Goal: Transaction & Acquisition: Purchase product/service

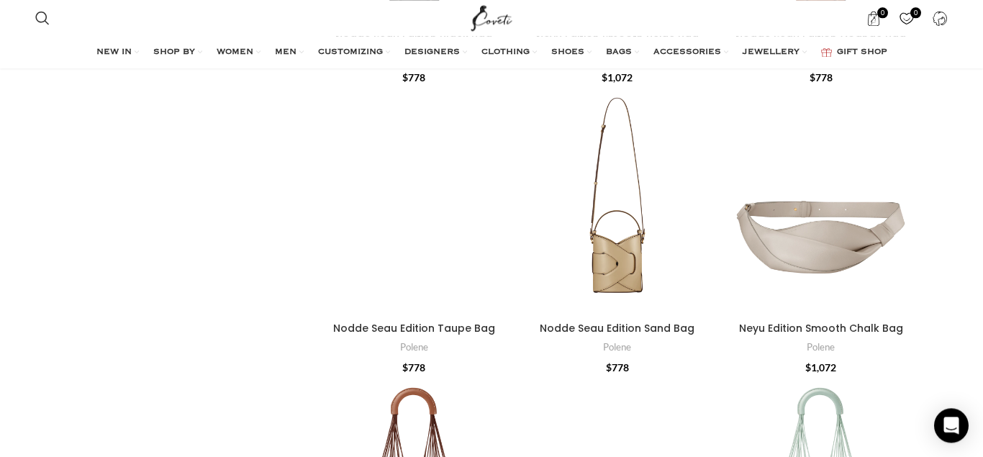
scroll to position [661, 0]
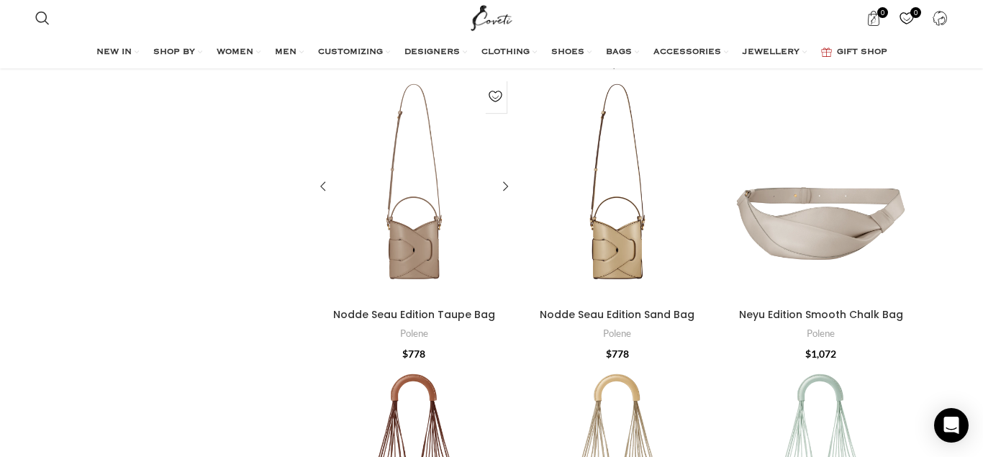
click at [408, 240] on div "Nodde Seau Edition Taupe Bag" at bounding box center [389, 186] width 50 height 227
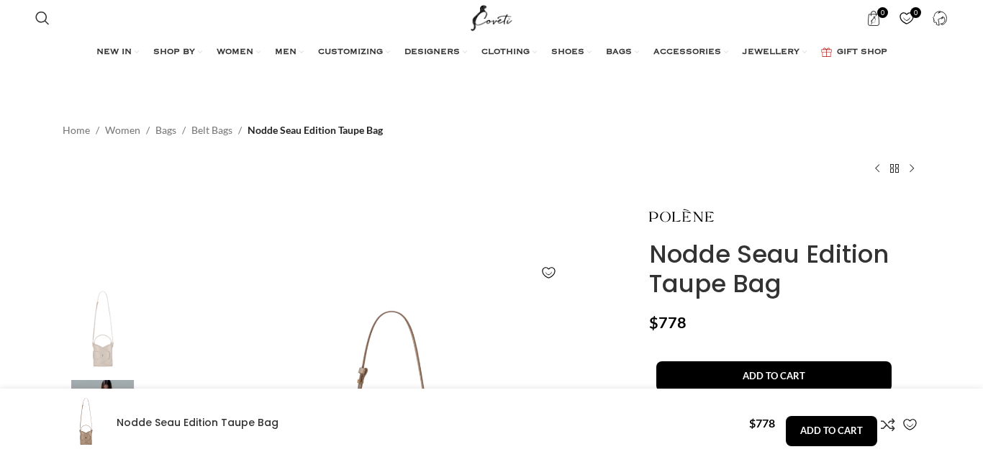
scroll to position [514, 0]
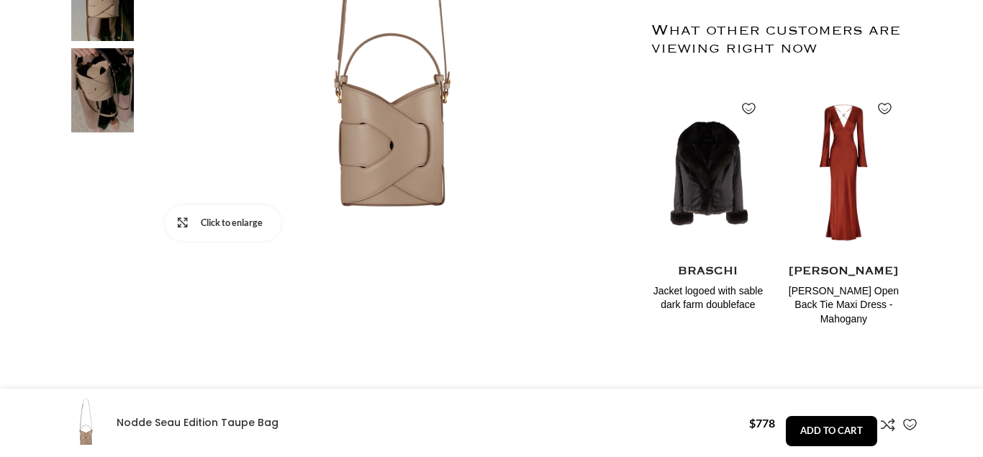
click at [184, 222] on link "Click to enlarge" at bounding box center [223, 223] width 117 height 36
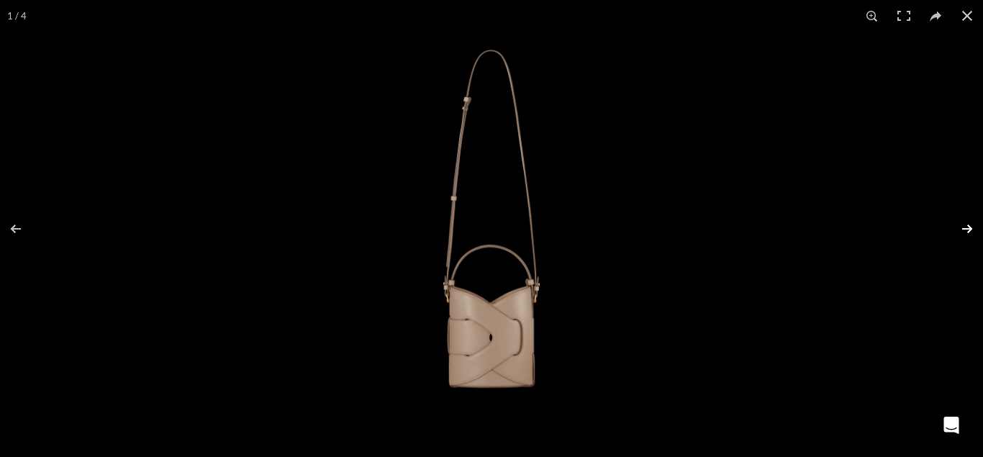
click at [963, 230] on button at bounding box center [958, 229] width 50 height 72
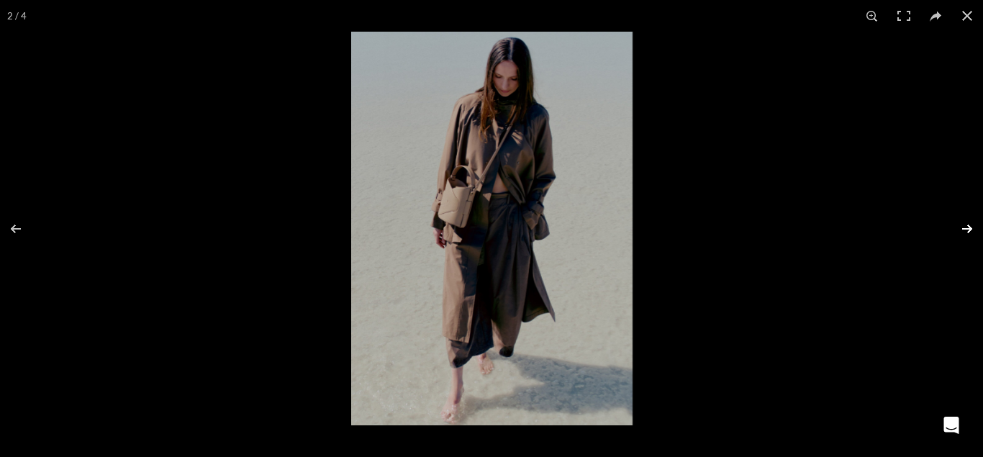
click at [963, 230] on button at bounding box center [958, 229] width 50 height 72
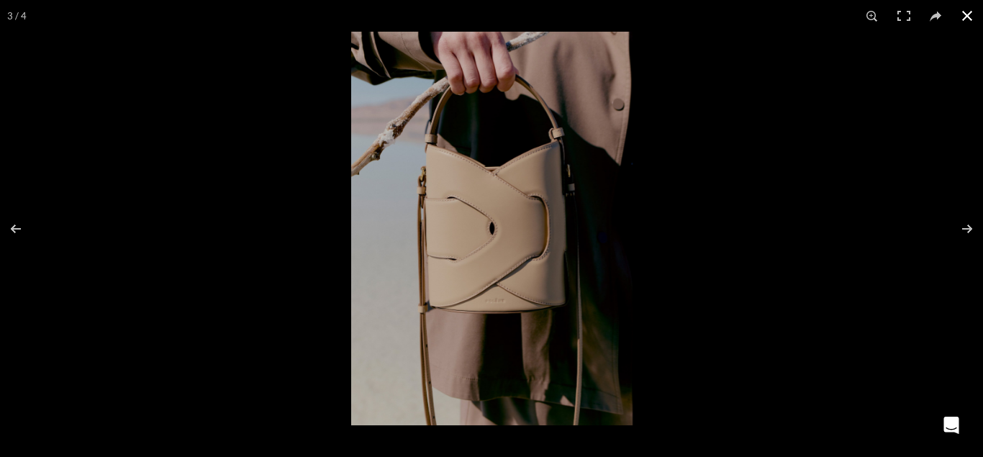
click at [965, 18] on button at bounding box center [967, 16] width 32 height 32
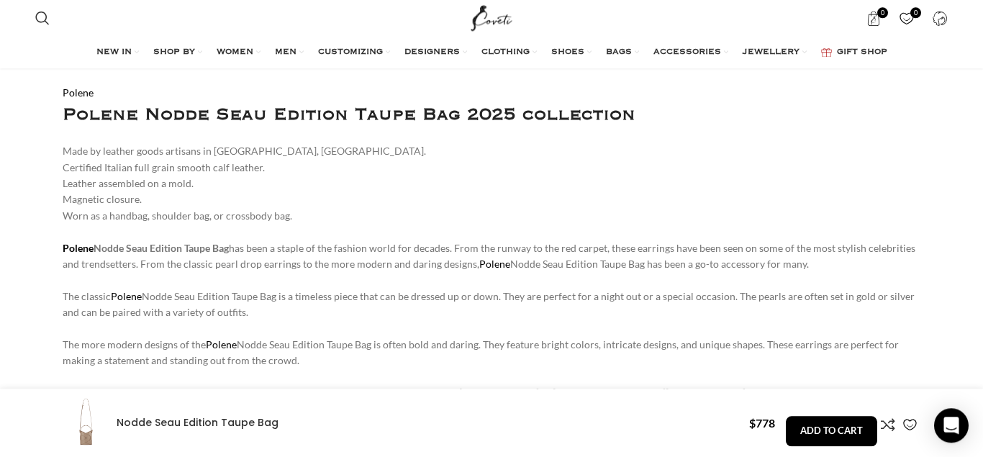
scroll to position [1028, 0]
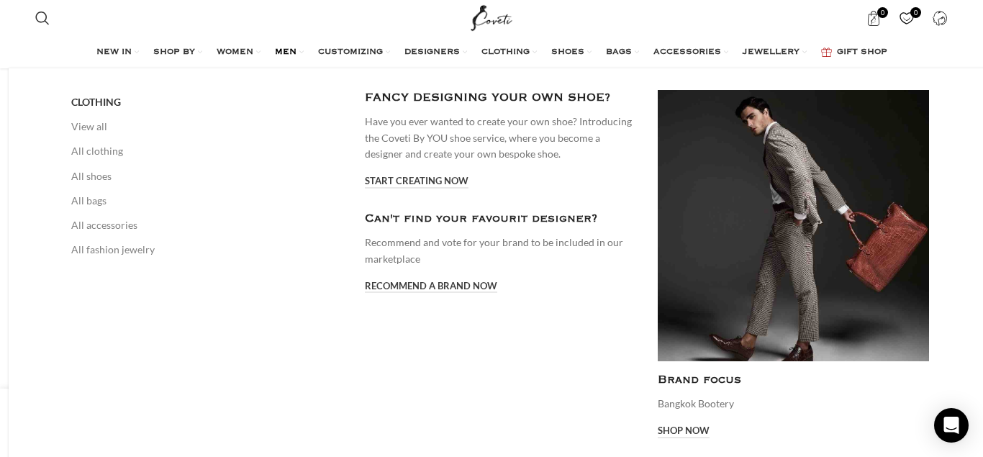
click at [275, 47] on span "MEN" at bounding box center [286, 53] width 22 height 12
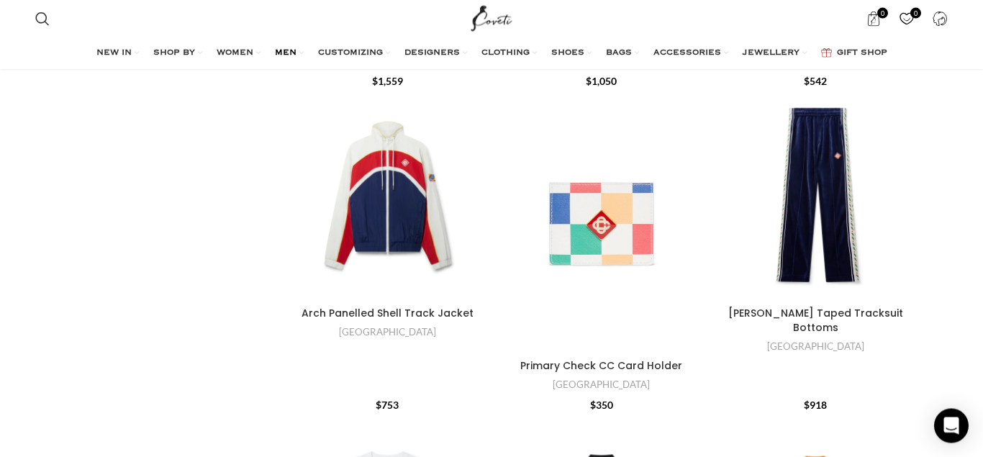
scroll to position [1909, 0]
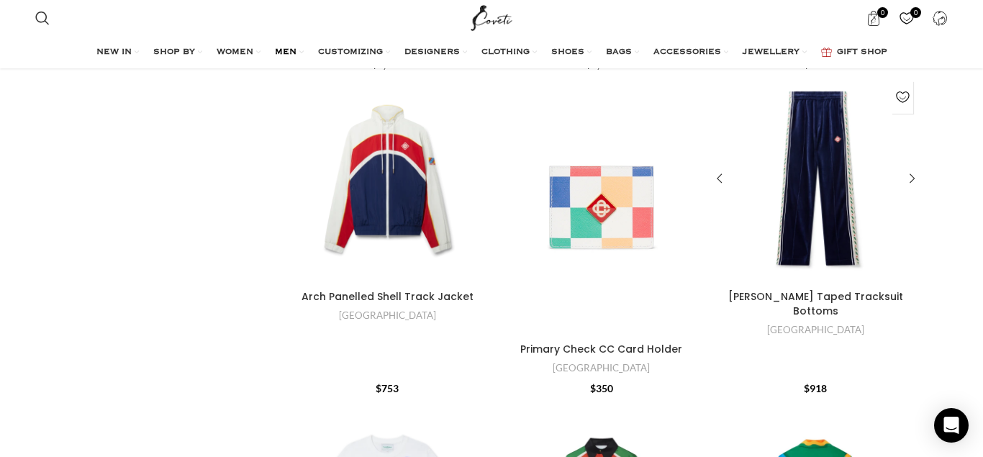
click at [839, 190] on div "Laurel Velour Taped Tracksuit Bottoms" at bounding box center [857, 179] width 42 height 210
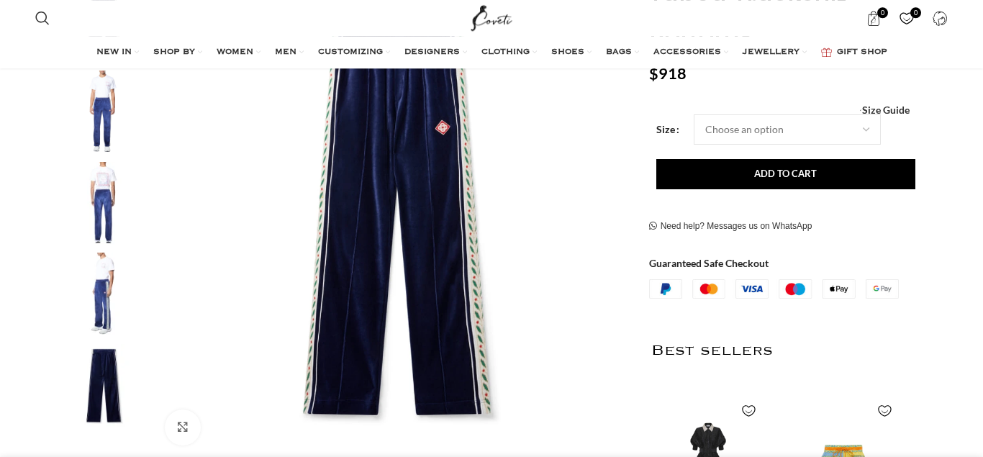
scroll to position [367, 0]
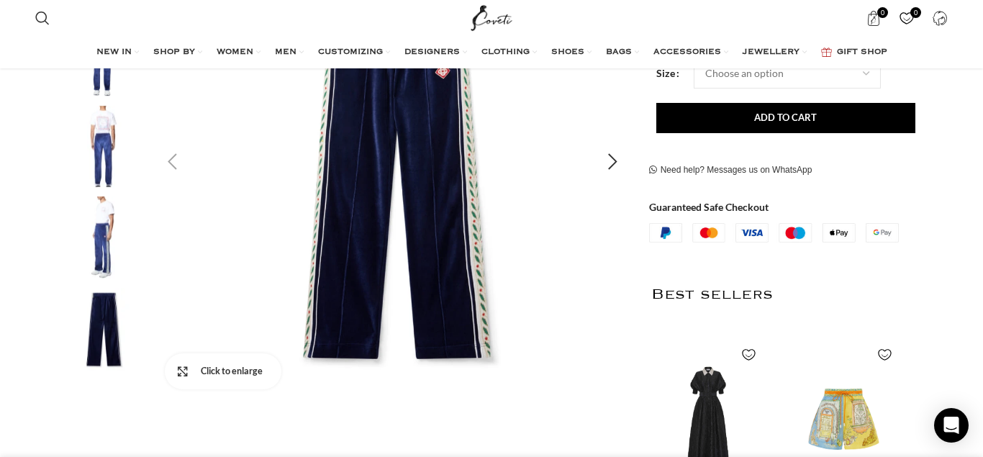
click at [181, 367] on link "Click to enlarge" at bounding box center [223, 371] width 117 height 36
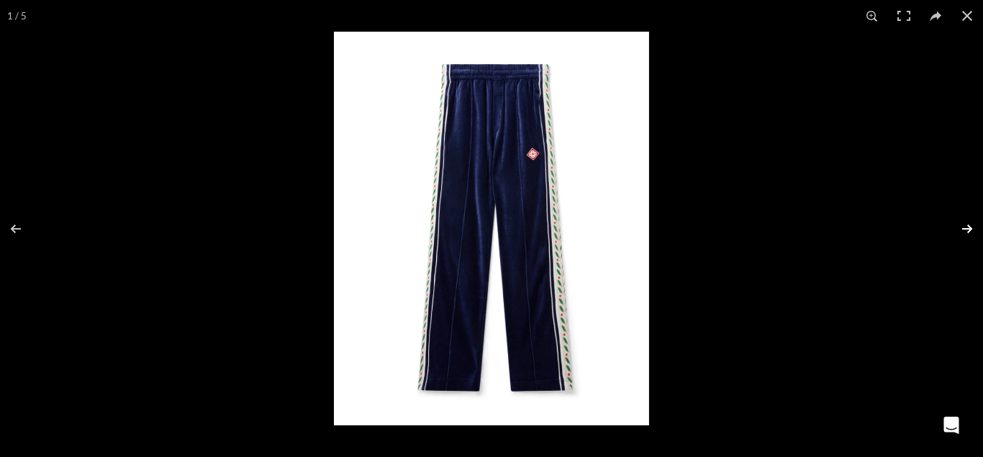
click at [968, 227] on button at bounding box center [958, 229] width 50 height 72
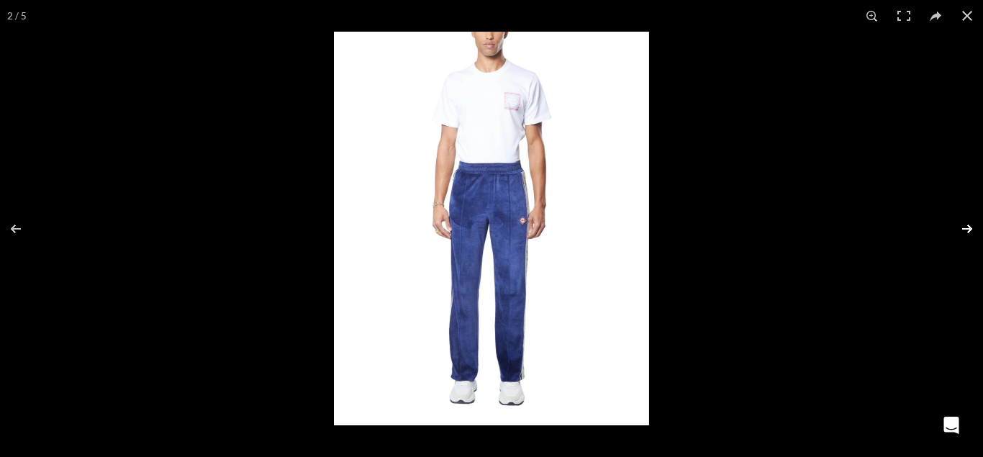
click at [967, 228] on button at bounding box center [958, 229] width 50 height 72
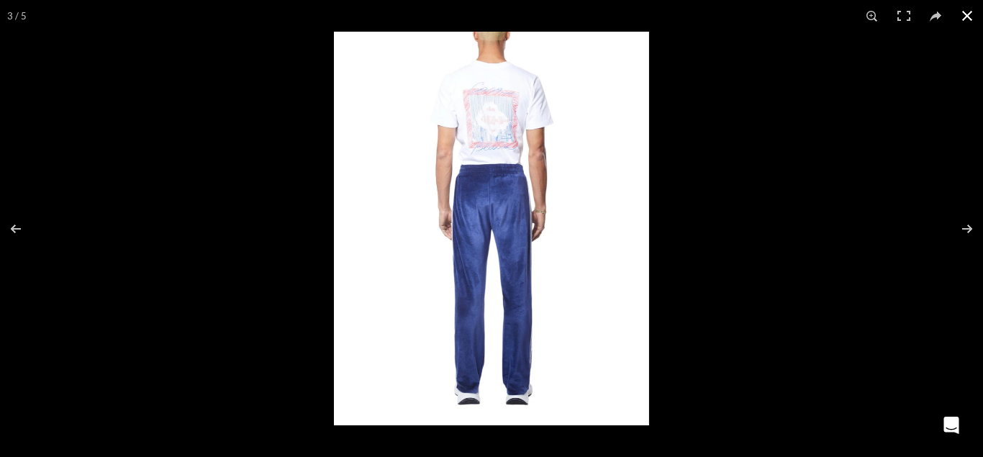
click at [972, 17] on button at bounding box center [967, 16] width 32 height 32
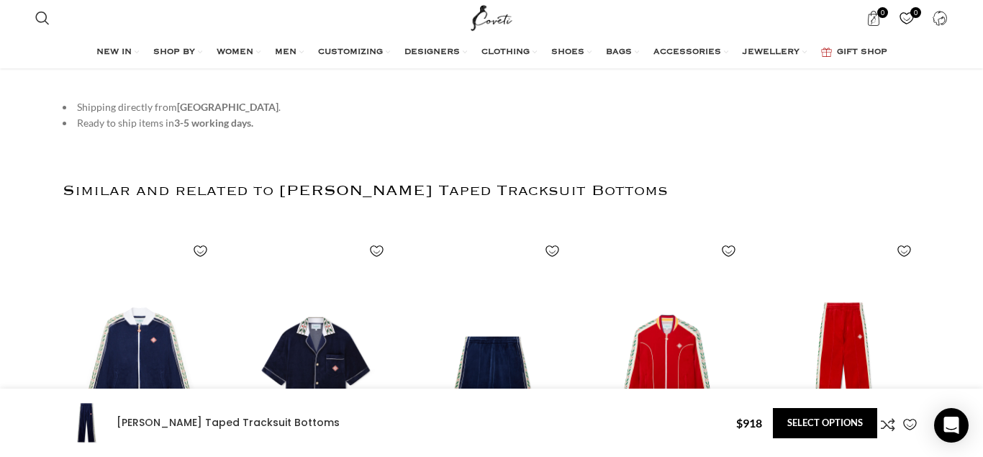
scroll to position [0, 152]
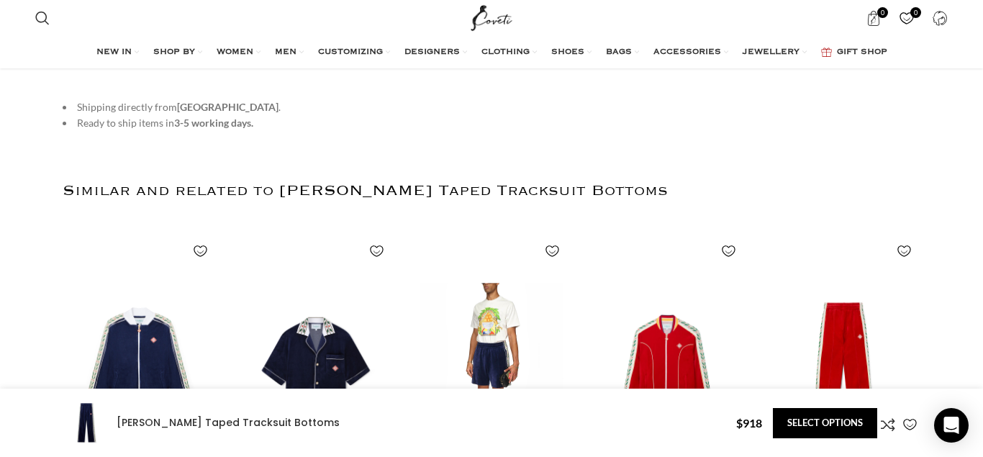
click at [477, 346] on img "3 / 30" at bounding box center [491, 373] width 159 height 297
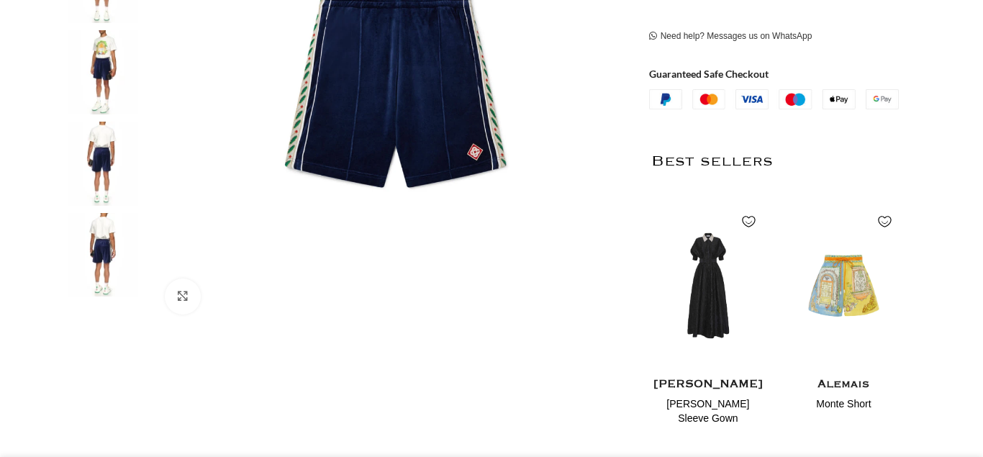
scroll to position [440, 0]
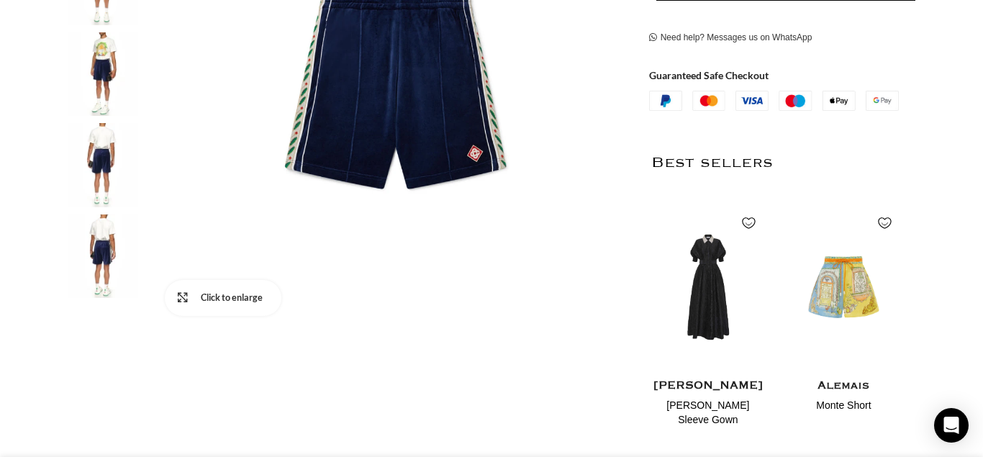
click at [180, 291] on link "Click to enlarge" at bounding box center [223, 298] width 117 height 36
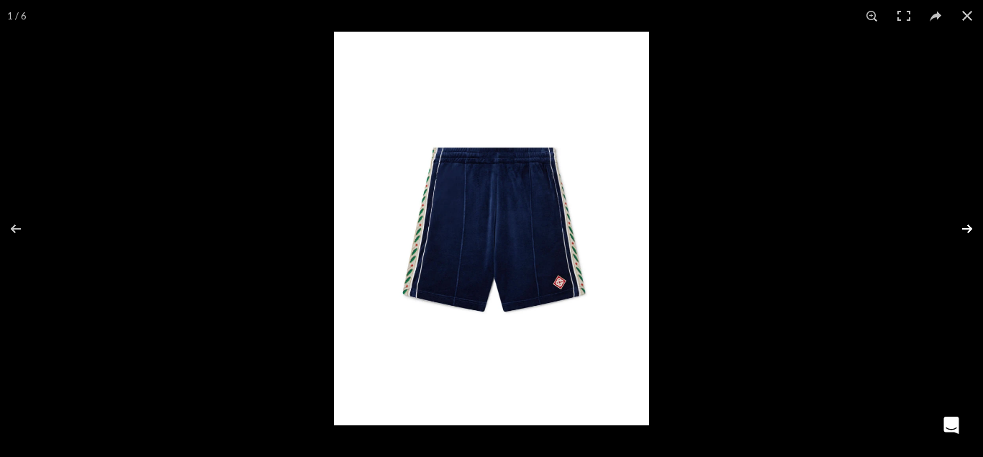
click at [962, 229] on button at bounding box center [958, 229] width 50 height 72
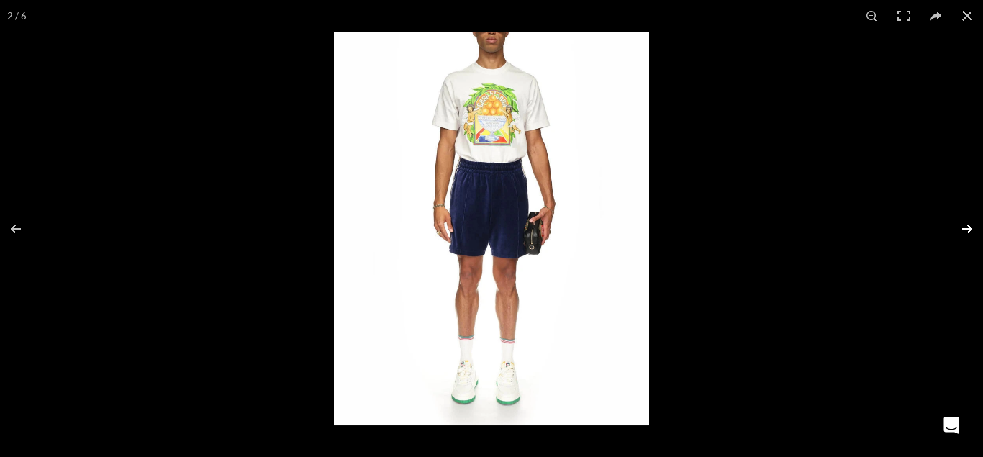
click at [961, 229] on button at bounding box center [958, 229] width 50 height 72
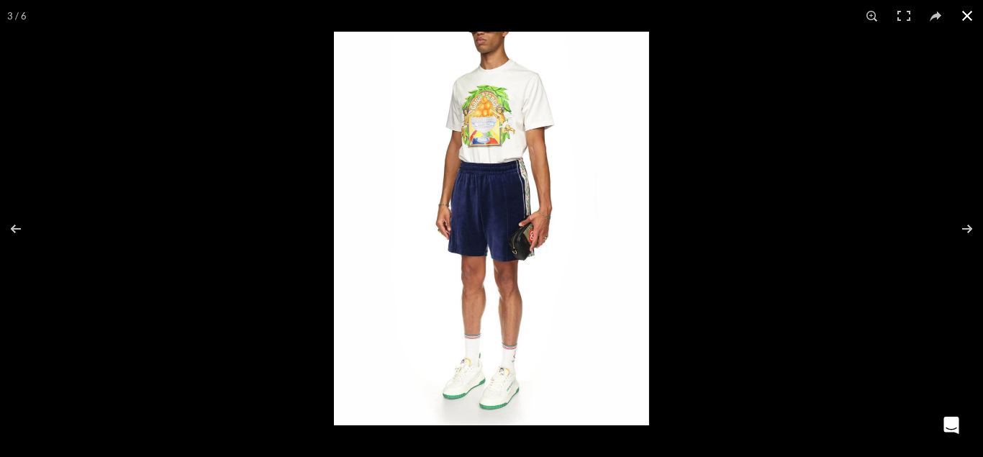
click at [967, 17] on button at bounding box center [967, 16] width 32 height 32
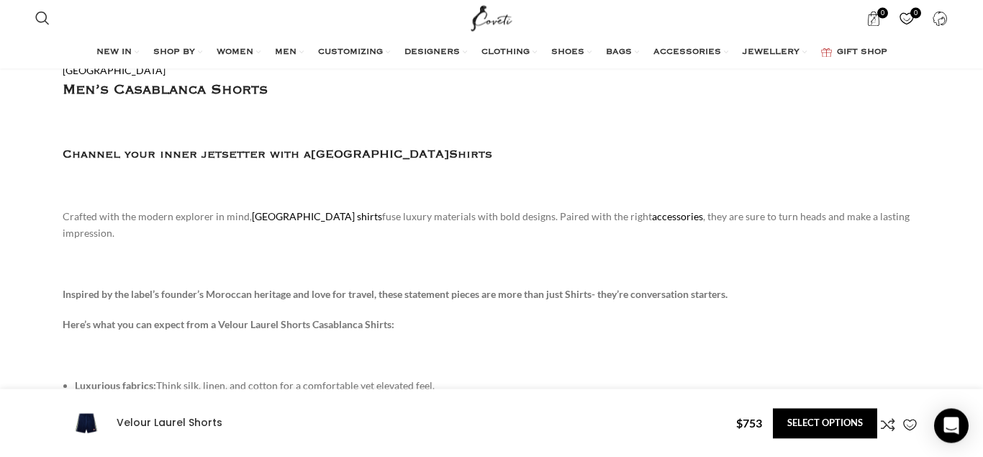
scroll to position [1028, 0]
